Goal: Transaction & Acquisition: Book appointment/travel/reservation

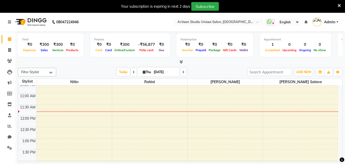
scroll to position [51, 0]
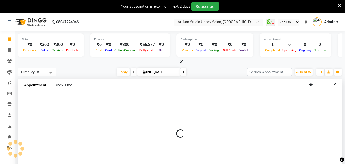
select select "51857"
select select "690"
select select "tentative"
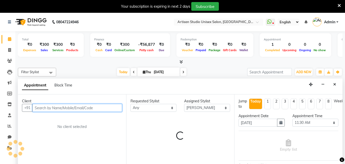
scroll to position [13, 0]
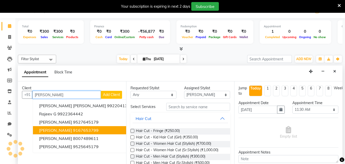
click at [64, 131] on span "[PERSON_NAME]" at bounding box center [55, 129] width 33 height 5
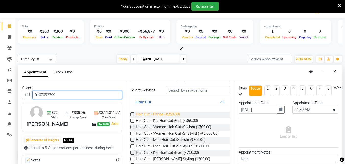
scroll to position [26, 0]
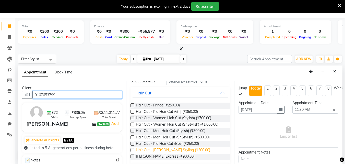
type input "9167653799"
click at [178, 151] on span "Hair Cut - [PERSON_NAME] Styling (₹200.00)" at bounding box center [173, 150] width 74 height 6
checkbox input "false"
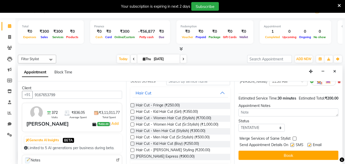
scroll to position [61, 0]
click at [294, 143] on label at bounding box center [292, 145] width 4 height 4
click at [294, 144] on input "checkbox" at bounding box center [291, 145] width 3 height 3
checkbox input "false"
click at [309, 143] on label at bounding box center [310, 145] width 4 height 4
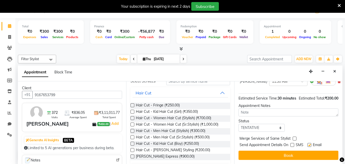
click at [309, 144] on input "checkbox" at bounding box center [309, 145] width 3 height 3
checkbox input "false"
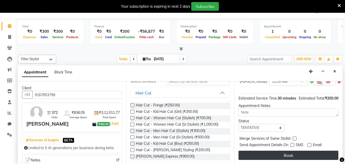
click at [304, 150] on button "Book" at bounding box center [289, 154] width 100 height 9
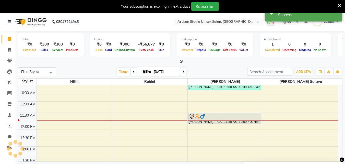
scroll to position [0, 0]
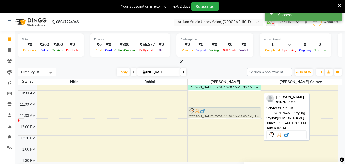
drag, startPoint x: 227, startPoint y: 115, endPoint x: 227, endPoint y: 112, distance: 3.6
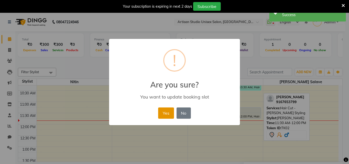
click at [167, 113] on button "Yes" at bounding box center [166, 112] width 16 height 11
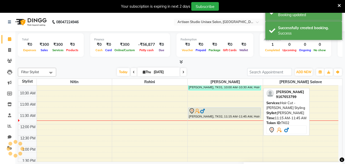
click at [211, 113] on div at bounding box center [225, 111] width 72 height 6
select select "7"
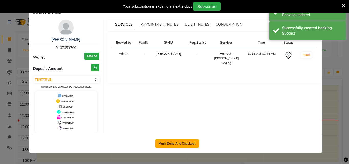
click at [183, 141] on button "Mark Done And Checkout" at bounding box center [177, 143] width 44 height 8
select select "4913"
select select "service"
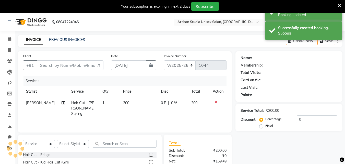
type input "9167653799"
select select "51857"
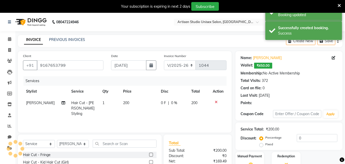
scroll to position [51, 0]
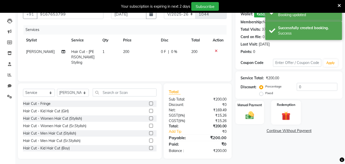
click at [289, 120] on img at bounding box center [286, 115] width 14 height 11
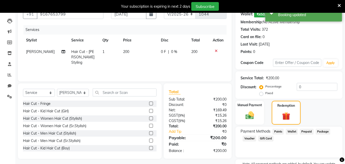
click at [290, 130] on span "Wallet" at bounding box center [292, 132] width 12 height 6
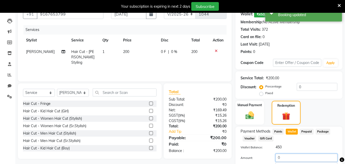
click at [288, 157] on input "0" at bounding box center [307, 158] width 62 height 8
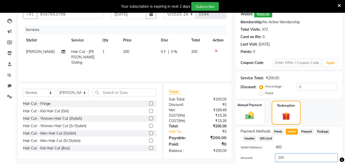
scroll to position [106, 0]
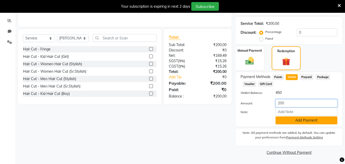
type input "200"
click at [306, 123] on button "Add Payment" at bounding box center [307, 120] width 62 height 8
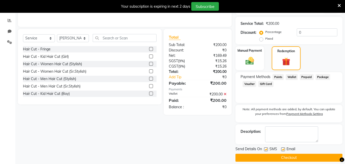
click at [266, 149] on label at bounding box center [266, 149] width 4 height 4
click at [266, 149] on input "checkbox" at bounding box center [265, 149] width 3 height 3
checkbox input "false"
click at [283, 150] on label at bounding box center [283, 149] width 4 height 4
click at [283, 150] on input "checkbox" at bounding box center [282, 149] width 3 height 3
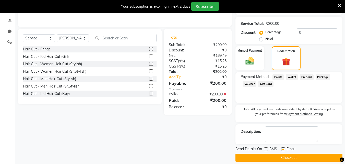
checkbox input "false"
click at [280, 155] on button "Checkout" at bounding box center [289, 158] width 107 height 8
